Goal: Information Seeking & Learning: Learn about a topic

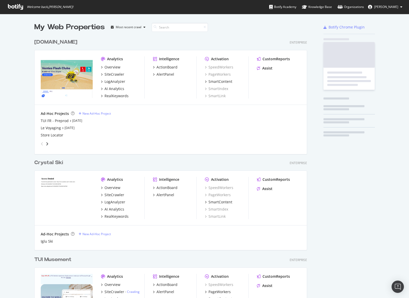
scroll to position [1488, 273]
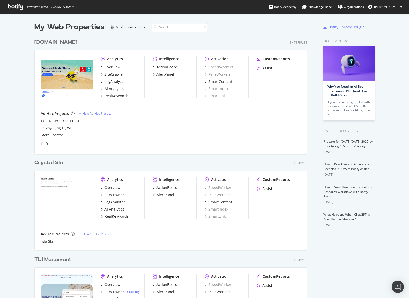
drag, startPoint x: 225, startPoint y: 127, endPoint x: 129, endPoint y: 102, distance: 99.6
click at [225, 127] on div "Le Voyaging [DATE]" at bounding box center [171, 127] width 260 height 5
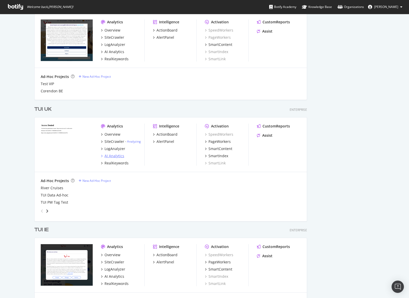
scroll to position [407, 0]
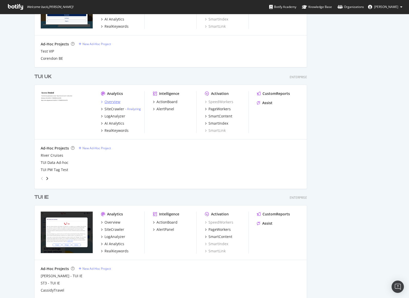
click at [107, 101] on div "Overview" at bounding box center [113, 101] width 16 height 5
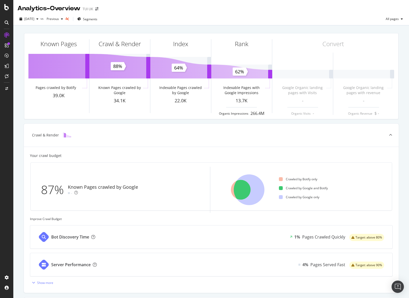
click at [246, 14] on div "[DATE] vs Previous Segments All pages" at bounding box center [211, 19] width 396 height 13
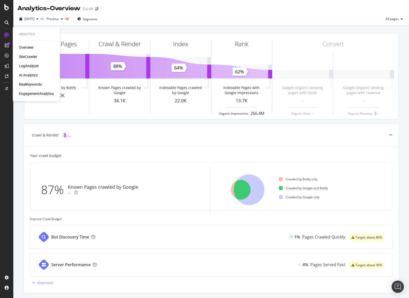
click at [28, 66] on div "LogAnalyzer" at bounding box center [29, 65] width 20 height 5
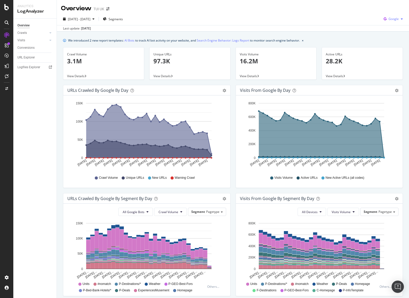
click at [391, 21] on div "Google" at bounding box center [393, 19] width 23 height 8
click at [394, 49] on span "OpenAI" at bounding box center [393, 48] width 19 height 5
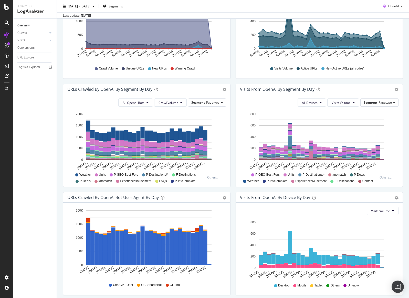
scroll to position [116, 0]
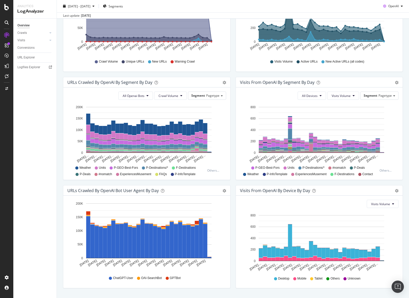
click at [230, 96] on div "URLs Crawled by OpenAI By Segment By Day Timeline (by Value) Table All Openai B…" at bounding box center [147, 131] width 173 height 108
